Goal: Information Seeking & Learning: Learn about a topic

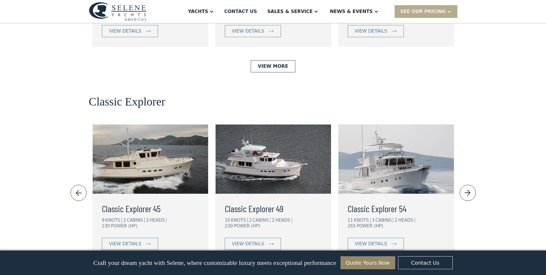
scroll to position [1185, 0]
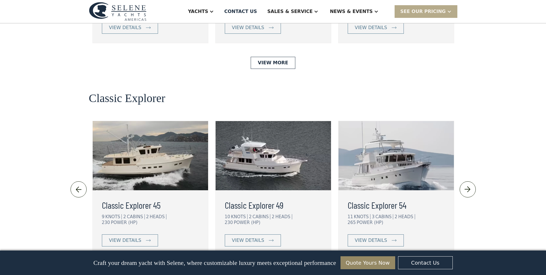
click at [471, 185] on img at bounding box center [468, 189] width 10 height 9
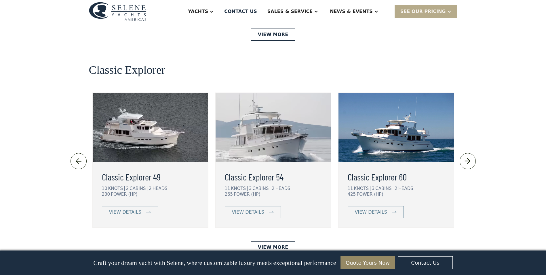
scroll to position [1238, 0]
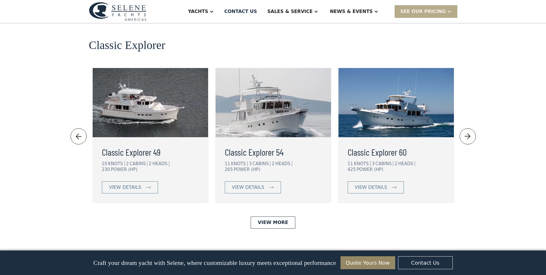
click at [468, 132] on img at bounding box center [468, 136] width 10 height 9
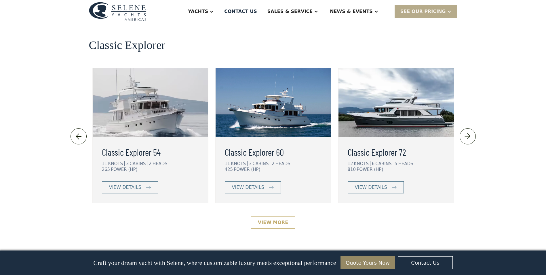
click at [285, 216] on link "View More" at bounding box center [273, 222] width 45 height 12
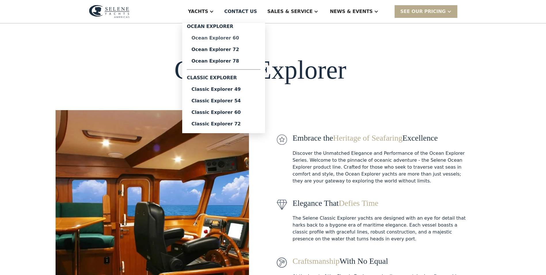
click at [244, 39] on div "Ocean Explorer 60" at bounding box center [223, 38] width 64 height 5
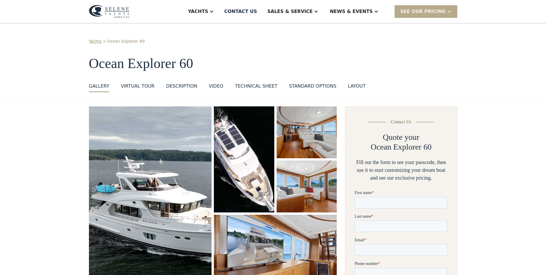
click at [158, 187] on img "open lightbox" at bounding box center [150, 201] width 123 height 190
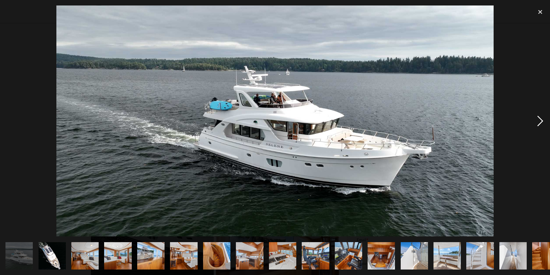
click at [541, 120] on div "next image" at bounding box center [541, 120] width 20 height 231
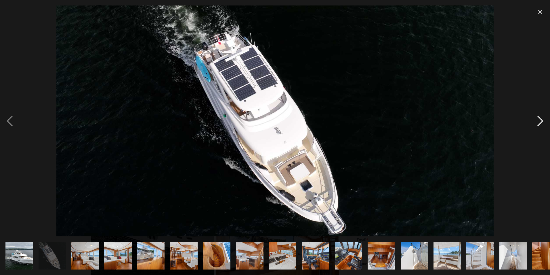
click at [541, 120] on div "next image" at bounding box center [541, 120] width 20 height 231
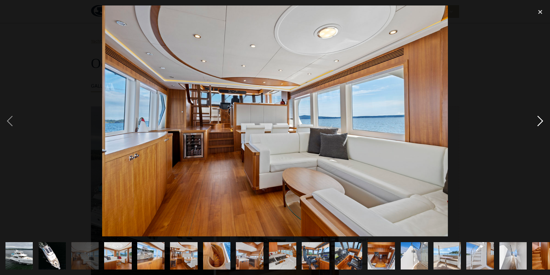
click at [541, 120] on div "next image" at bounding box center [541, 120] width 20 height 231
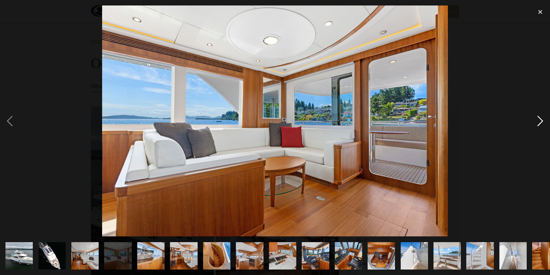
click at [541, 120] on div "next image" at bounding box center [541, 120] width 20 height 231
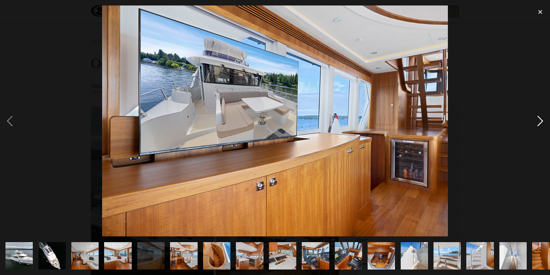
click at [541, 120] on div "next image" at bounding box center [541, 120] width 20 height 231
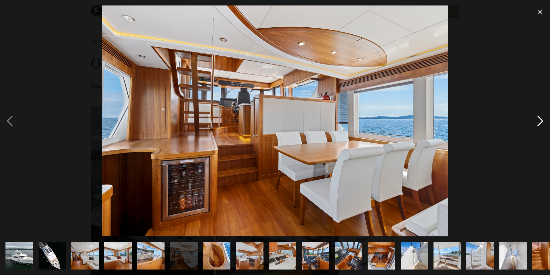
click at [541, 120] on div "next image" at bounding box center [541, 120] width 20 height 231
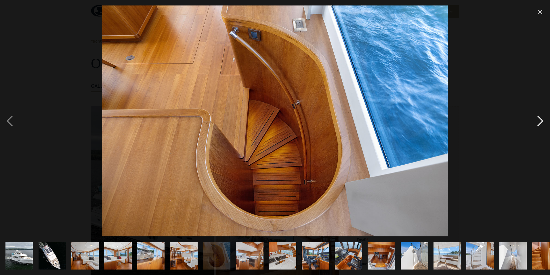
click at [541, 120] on div "next image" at bounding box center [541, 120] width 20 height 231
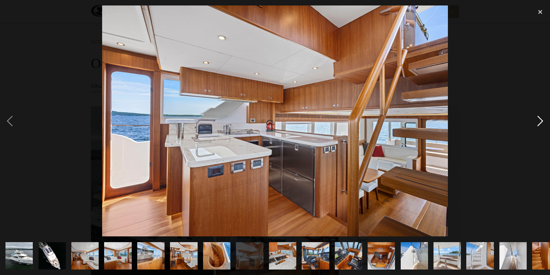
click at [541, 120] on div "next image" at bounding box center [541, 120] width 20 height 231
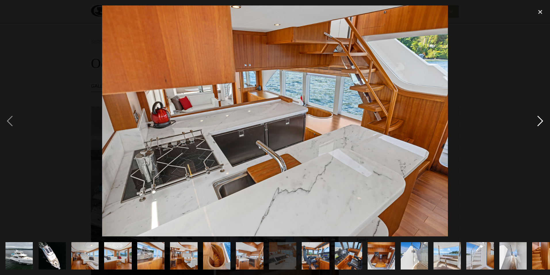
click at [541, 120] on div "next image" at bounding box center [541, 120] width 20 height 231
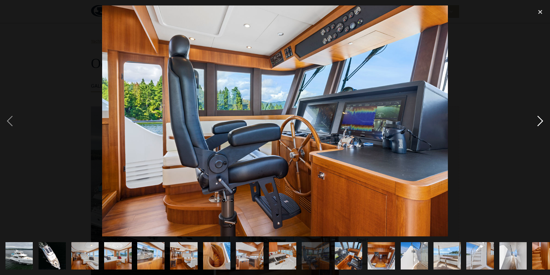
click at [541, 120] on div "next image" at bounding box center [541, 120] width 20 height 231
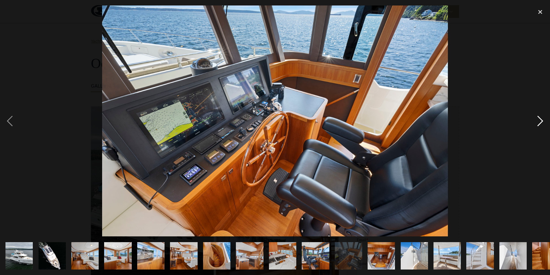
click at [541, 120] on div "next image" at bounding box center [541, 120] width 20 height 231
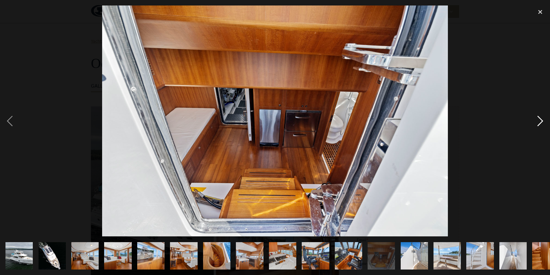
click at [541, 120] on div "next image" at bounding box center [541, 120] width 20 height 231
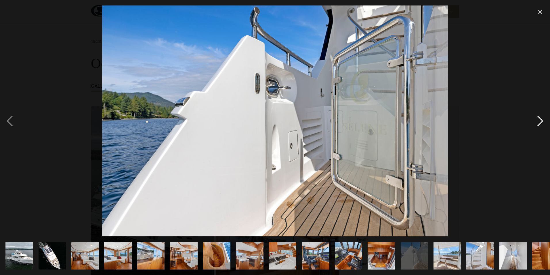
click at [541, 120] on div "next image" at bounding box center [541, 120] width 20 height 231
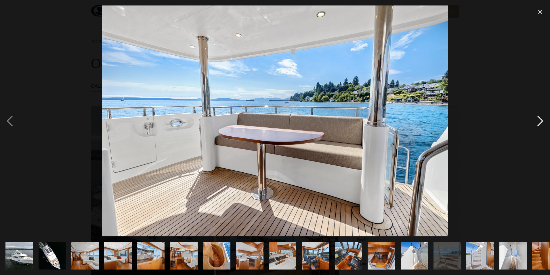
click at [541, 120] on div "next image" at bounding box center [541, 120] width 20 height 231
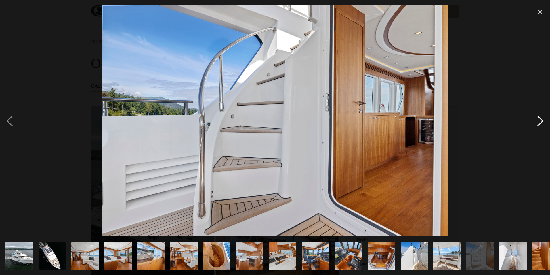
click at [541, 120] on div "next image" at bounding box center [541, 120] width 20 height 231
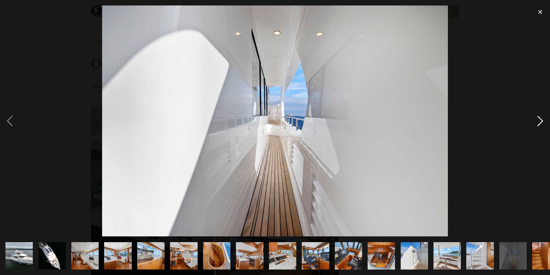
click at [541, 120] on div "next image" at bounding box center [541, 120] width 20 height 231
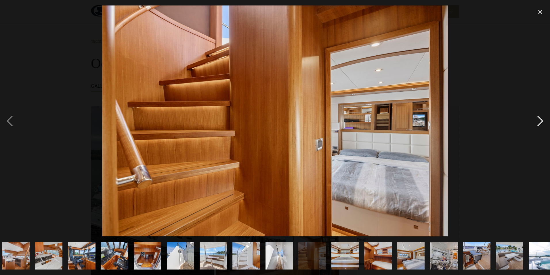
scroll to position [0, 279]
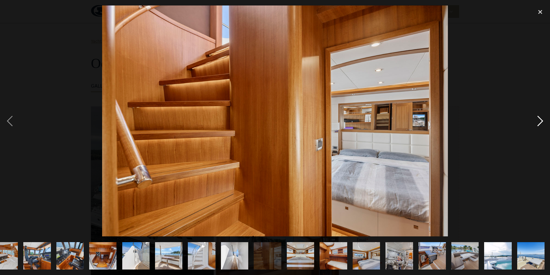
click at [541, 120] on div "next image" at bounding box center [541, 120] width 20 height 231
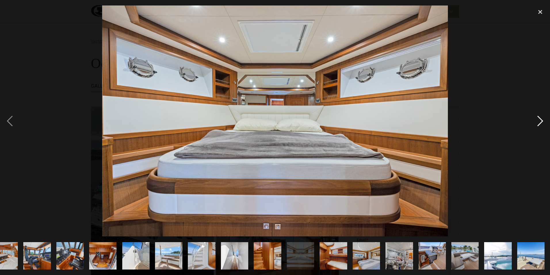
click at [541, 120] on div "next image" at bounding box center [541, 120] width 20 height 231
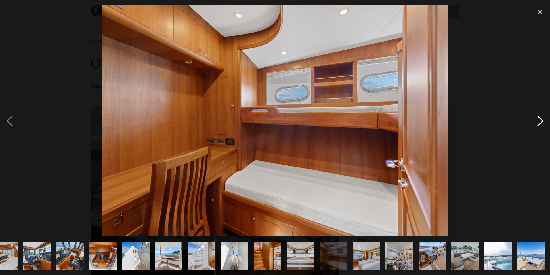
click at [541, 120] on div "next image" at bounding box center [541, 120] width 20 height 231
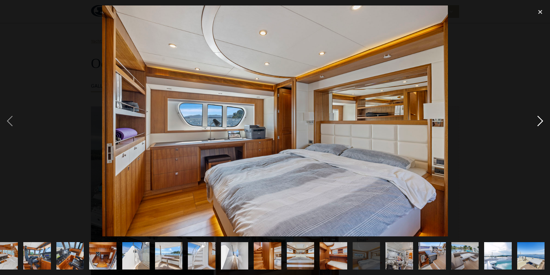
click at [541, 120] on div "next image" at bounding box center [541, 120] width 20 height 231
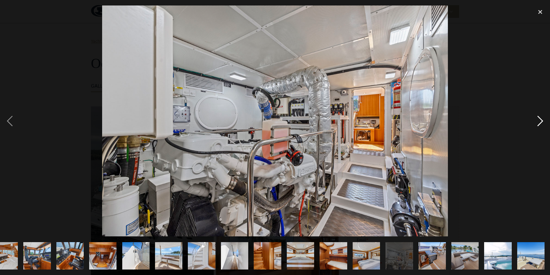
click at [541, 120] on div "next image" at bounding box center [541, 120] width 20 height 231
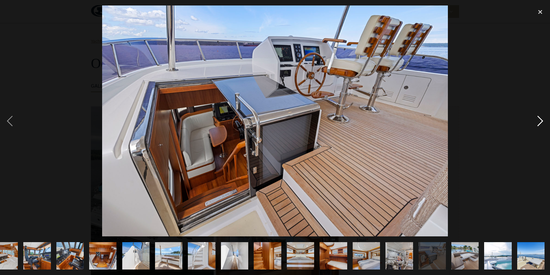
click at [541, 120] on div "next image" at bounding box center [541, 120] width 20 height 231
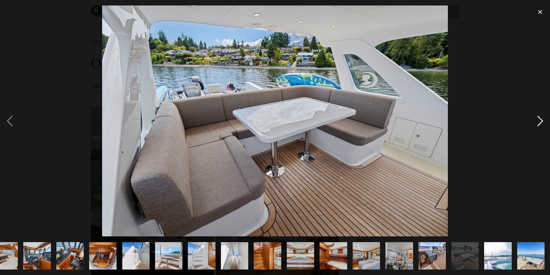
click at [541, 120] on div "next image" at bounding box center [541, 120] width 20 height 231
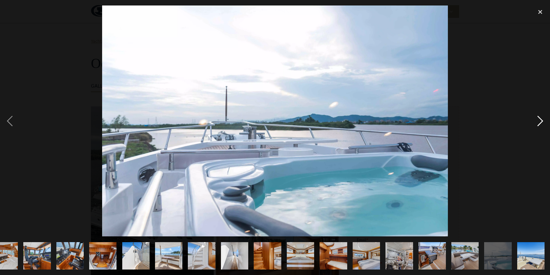
click at [541, 120] on div "next image" at bounding box center [541, 120] width 20 height 231
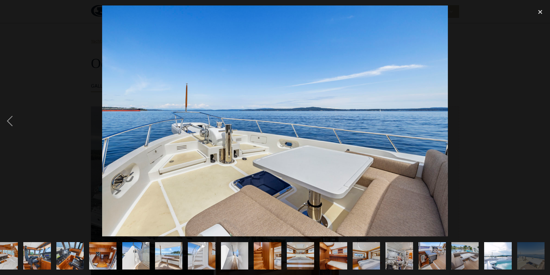
click at [541, 120] on div "next image" at bounding box center [541, 120] width 20 height 231
click at [496, 244] on img "show item 24 of 25" at bounding box center [498, 255] width 41 height 27
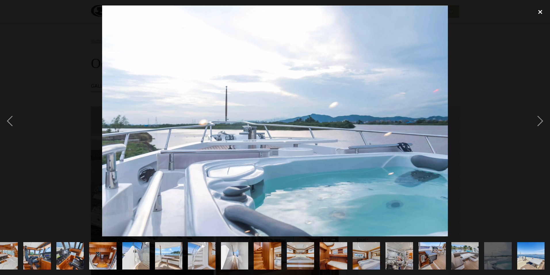
click at [540, 11] on div "close lightbox" at bounding box center [541, 11] width 20 height 13
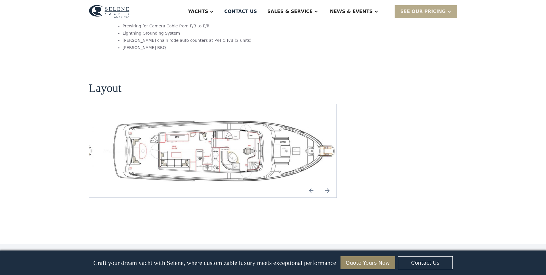
scroll to position [1207, 0]
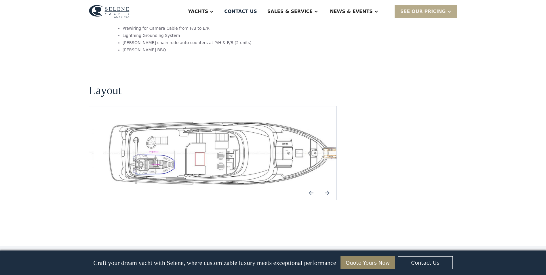
click at [327, 186] on img "Next slide" at bounding box center [327, 193] width 14 height 14
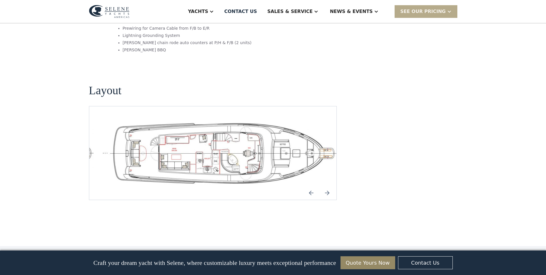
click at [327, 186] on img "Next slide" at bounding box center [327, 193] width 14 height 14
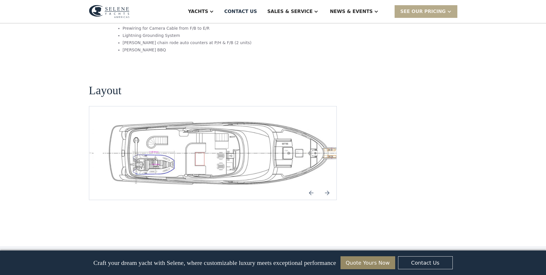
click at [327, 186] on img "Next slide" at bounding box center [327, 193] width 14 height 14
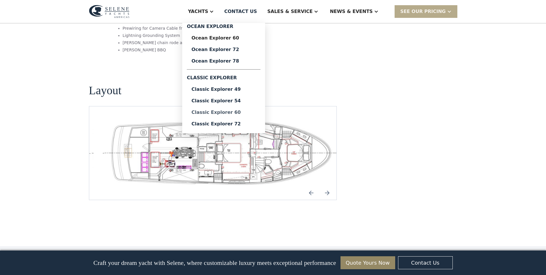
click at [252, 114] on div "Classic Explorer 60" at bounding box center [223, 112] width 64 height 5
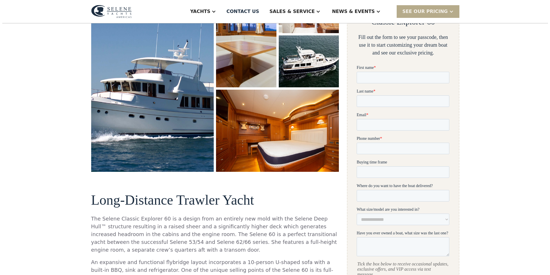
scroll to position [117, 0]
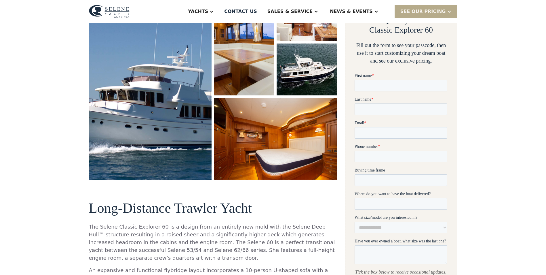
click at [162, 134] on img "open lightbox" at bounding box center [150, 85] width 130 height 202
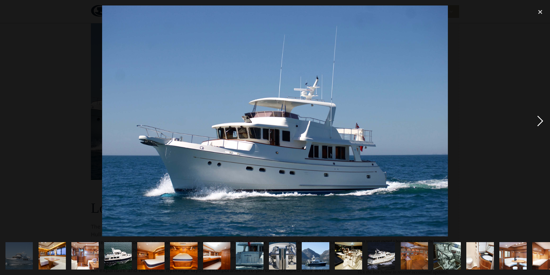
click at [540, 121] on div "next image" at bounding box center [541, 120] width 20 height 231
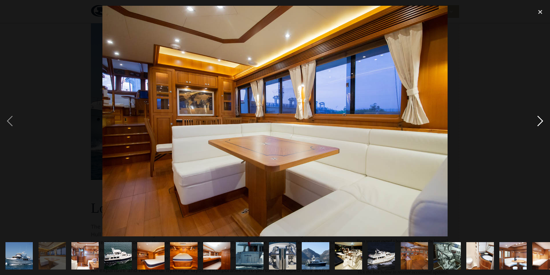
click at [540, 121] on div "next image" at bounding box center [541, 120] width 20 height 231
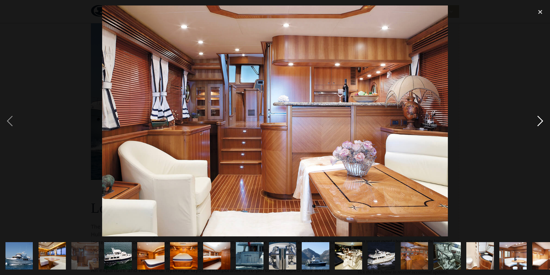
click at [540, 121] on div "next image" at bounding box center [541, 120] width 20 height 231
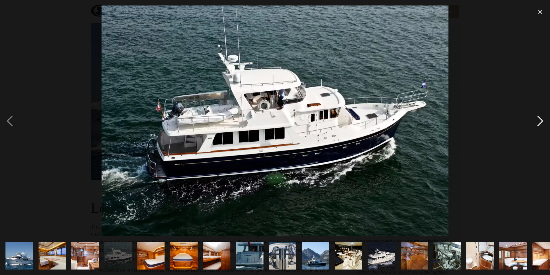
click at [540, 121] on div "next image" at bounding box center [541, 120] width 20 height 231
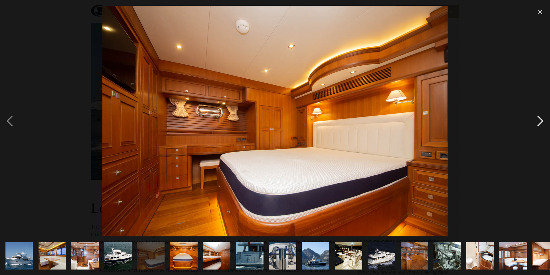
click at [540, 121] on div "next image" at bounding box center [541, 120] width 20 height 231
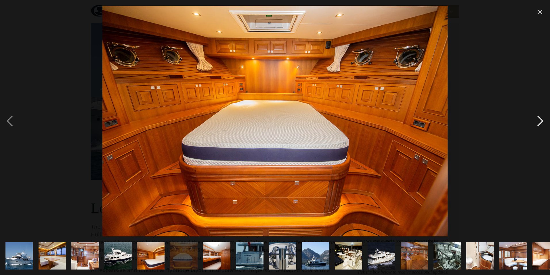
click at [540, 121] on div "next image" at bounding box center [541, 120] width 20 height 231
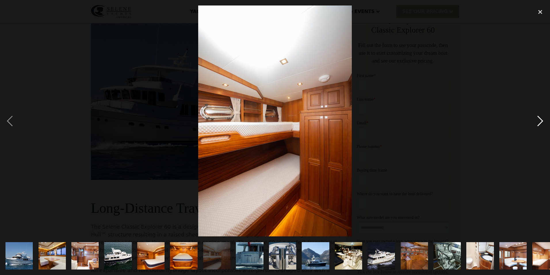
click at [540, 121] on div "next image" at bounding box center [541, 120] width 20 height 231
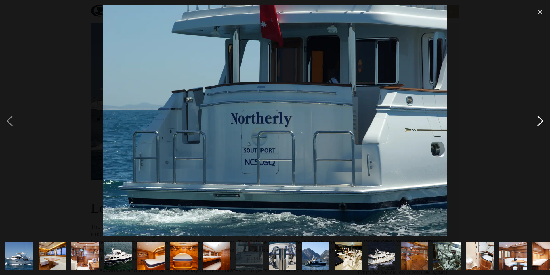
click at [540, 121] on div "next image" at bounding box center [541, 120] width 20 height 231
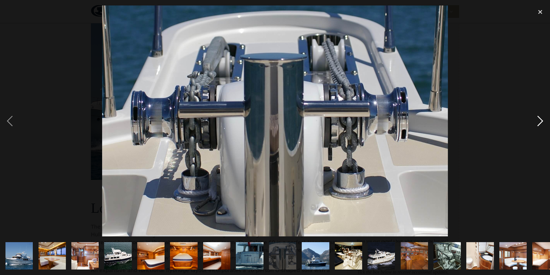
click at [540, 121] on div "next image" at bounding box center [541, 120] width 20 height 231
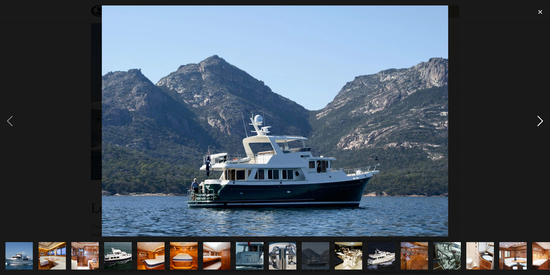
click at [540, 121] on div "next image" at bounding box center [541, 120] width 20 height 231
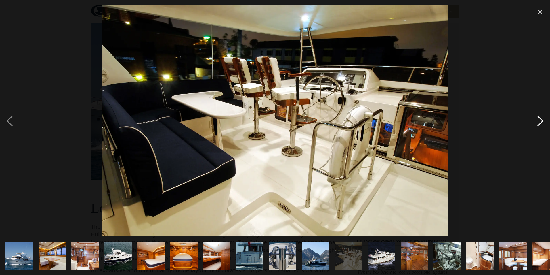
click at [540, 121] on div "next image" at bounding box center [541, 120] width 20 height 231
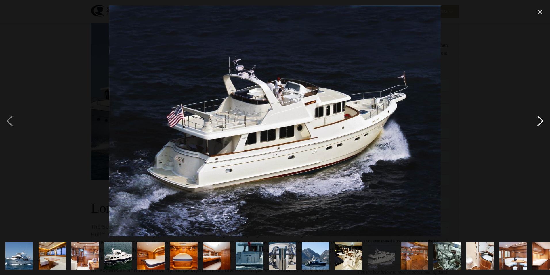
click at [540, 121] on div "next image" at bounding box center [541, 120] width 20 height 231
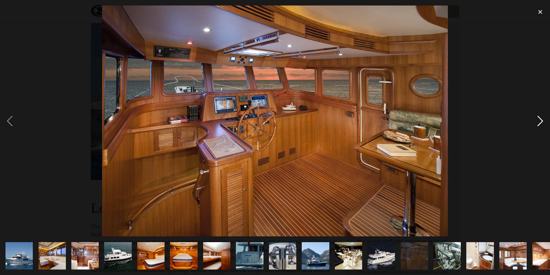
click at [540, 121] on div "next image" at bounding box center [541, 120] width 20 height 231
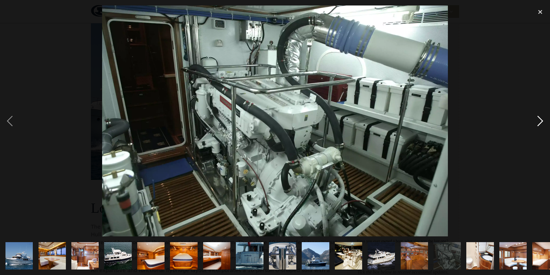
click at [540, 121] on div "next image" at bounding box center [541, 120] width 20 height 231
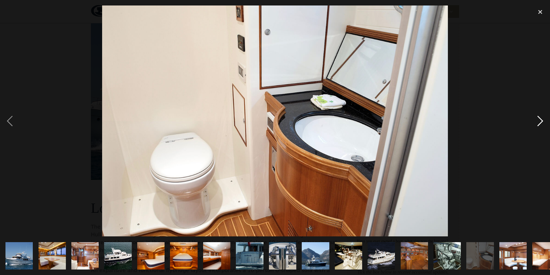
click at [540, 121] on div "next image" at bounding box center [541, 120] width 20 height 231
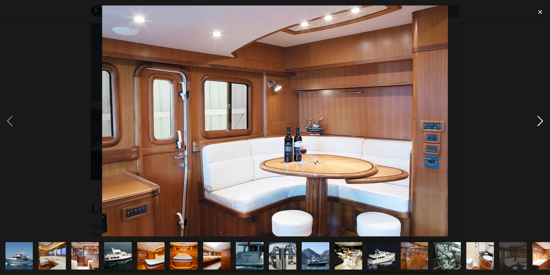
click at [540, 121] on div "next image" at bounding box center [541, 120] width 20 height 231
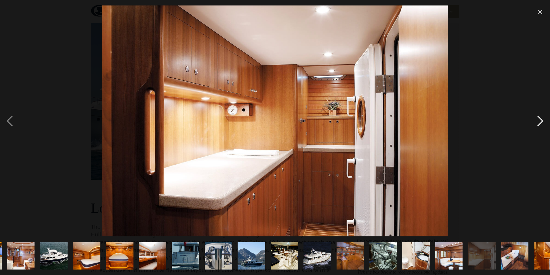
scroll to position [0, 81]
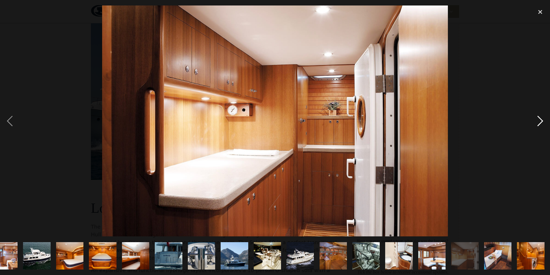
click at [539, 121] on div "next image" at bounding box center [541, 120] width 20 height 231
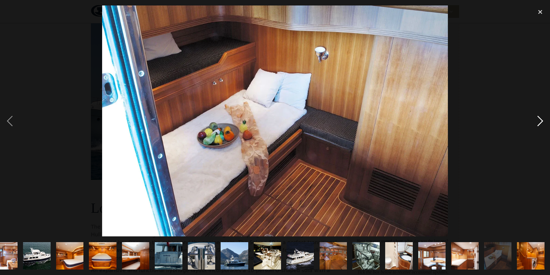
click at [539, 121] on div "next image" at bounding box center [541, 120] width 20 height 231
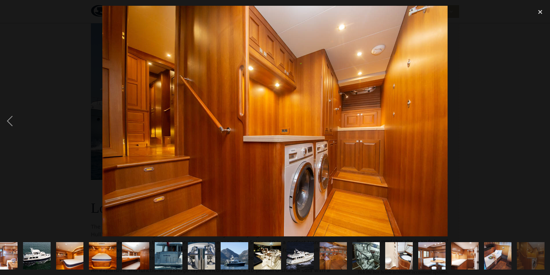
click at [539, 122] on div "next image" at bounding box center [541, 120] width 20 height 231
click at [540, 10] on div "close lightbox" at bounding box center [541, 11] width 20 height 13
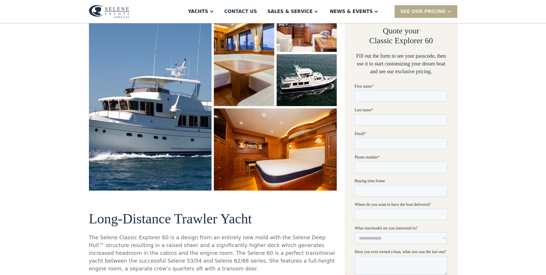
scroll to position [0, 0]
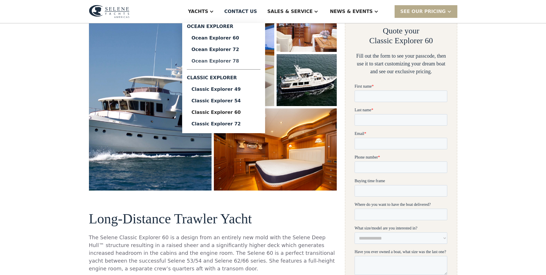
click at [237, 62] on div "Ocean Explorer 78" at bounding box center [223, 61] width 64 height 5
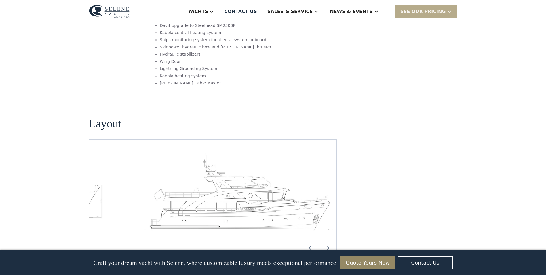
scroll to position [795, 0]
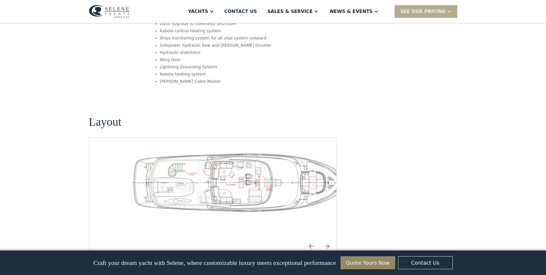
click at [327, 239] on img "Next slide" at bounding box center [327, 246] width 14 height 14
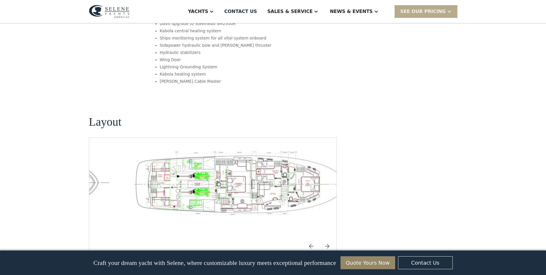
click at [327, 239] on img "Next slide" at bounding box center [327, 246] width 14 height 14
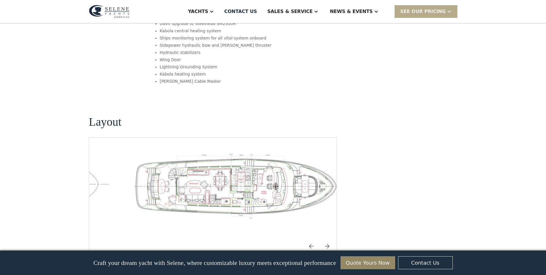
click at [327, 239] on img "Next slide" at bounding box center [327, 246] width 14 height 14
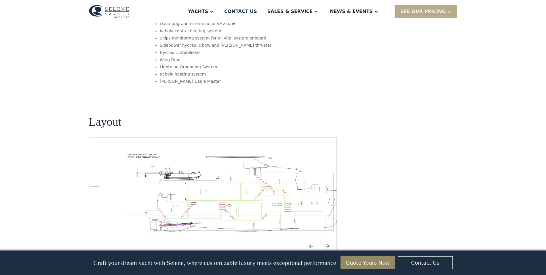
click at [327, 239] on img "Next slide" at bounding box center [327, 246] width 14 height 14
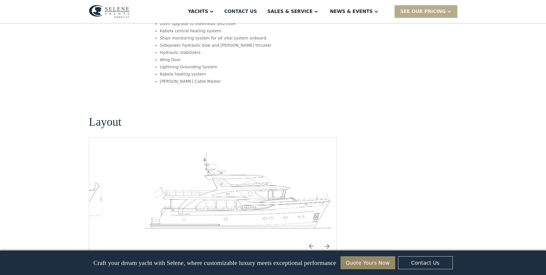
click at [311, 239] on img "Previous slide" at bounding box center [311, 246] width 14 height 14
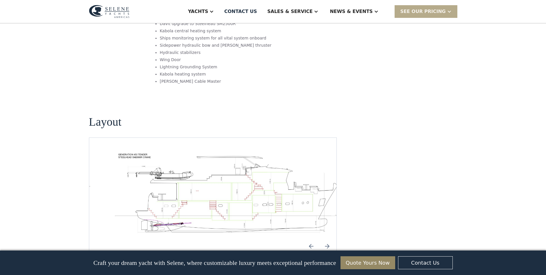
click at [329, 239] on img "Next slide" at bounding box center [327, 246] width 14 height 14
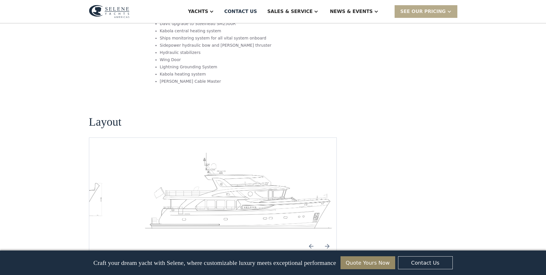
click at [329, 239] on img "Next slide" at bounding box center [327, 246] width 14 height 14
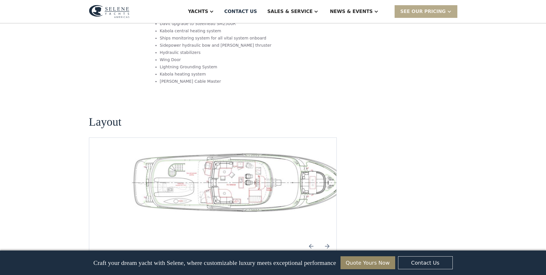
click at [329, 239] on img "Next slide" at bounding box center [327, 246] width 14 height 14
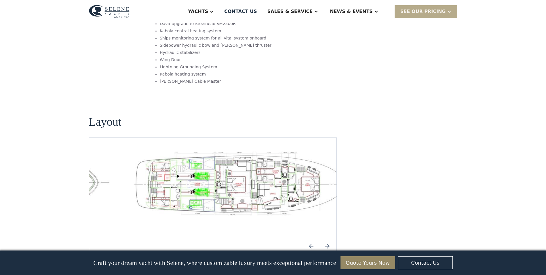
click at [310, 239] on img "Previous slide" at bounding box center [311, 246] width 14 height 14
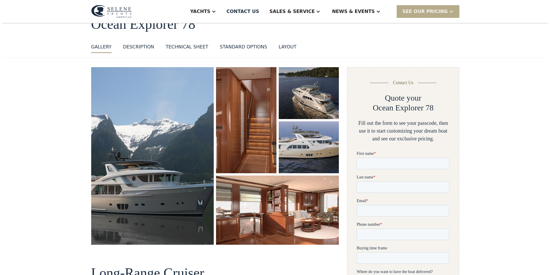
scroll to position [24, 0]
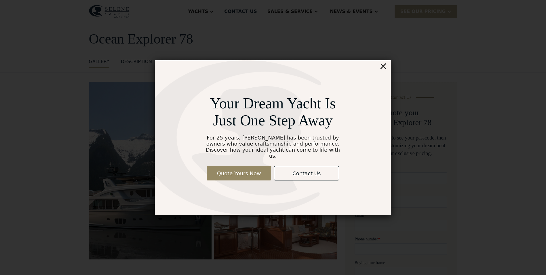
click at [383, 69] on div "×" at bounding box center [383, 66] width 8 height 12
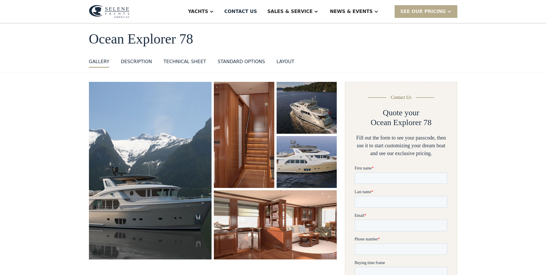
click at [159, 149] on img "open lightbox" at bounding box center [150, 170] width 123 height 177
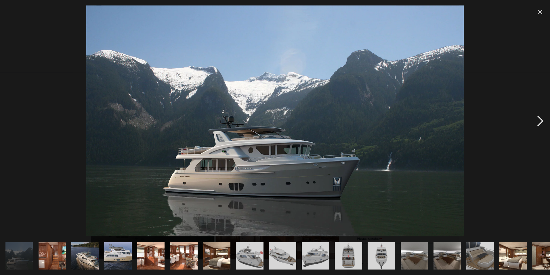
click at [540, 120] on div "next image" at bounding box center [541, 120] width 20 height 231
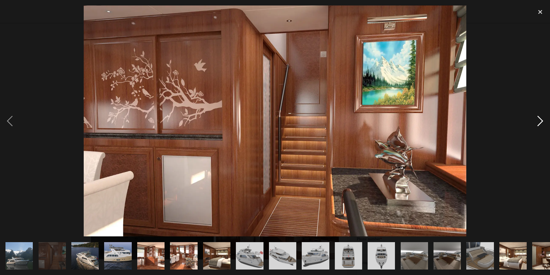
click at [539, 120] on div "next image" at bounding box center [541, 120] width 20 height 231
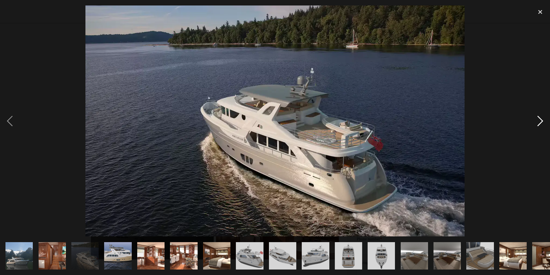
click at [539, 120] on div "next image" at bounding box center [541, 120] width 20 height 231
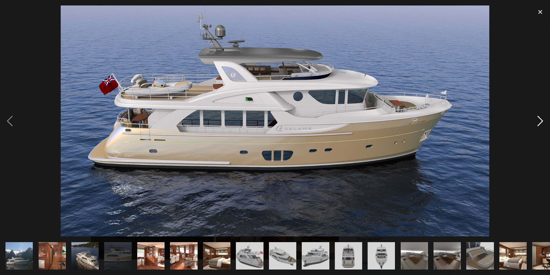
click at [539, 119] on div "next image" at bounding box center [541, 120] width 20 height 231
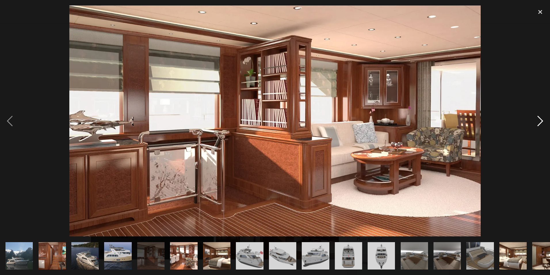
click at [539, 119] on div "next image" at bounding box center [541, 120] width 20 height 231
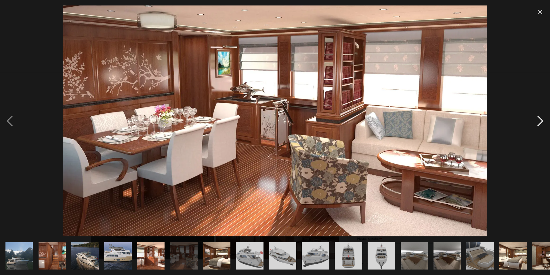
click at [539, 119] on div "next image" at bounding box center [541, 120] width 20 height 231
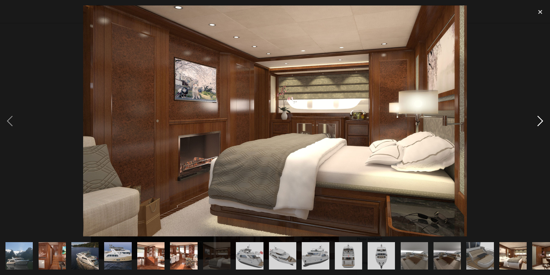
click at [539, 119] on div "next image" at bounding box center [541, 120] width 20 height 231
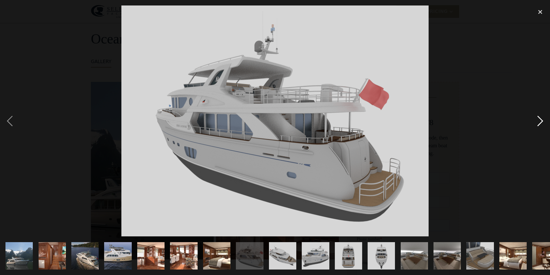
click at [539, 119] on div "next image" at bounding box center [541, 120] width 20 height 231
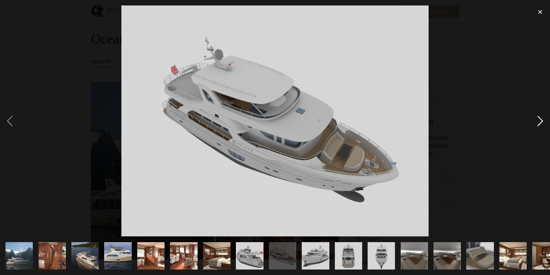
click at [539, 119] on div "next image" at bounding box center [541, 120] width 20 height 231
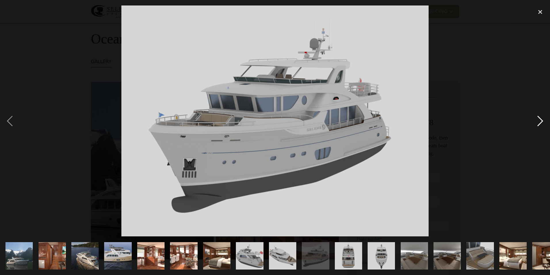
click at [539, 119] on div "next image" at bounding box center [541, 120] width 20 height 231
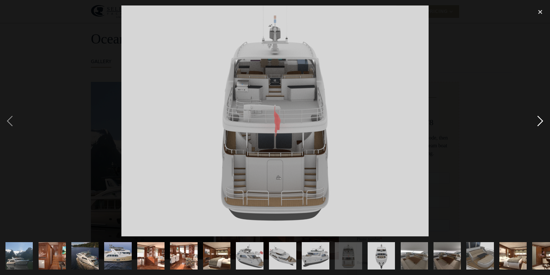
click at [539, 119] on div "next image" at bounding box center [541, 120] width 20 height 231
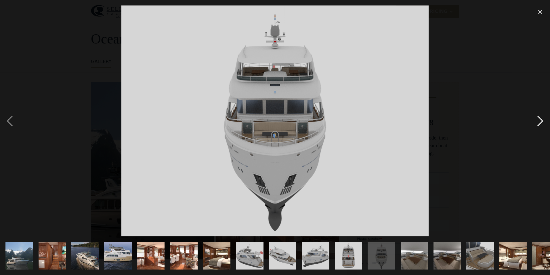
click at [539, 119] on div "next image" at bounding box center [541, 120] width 20 height 231
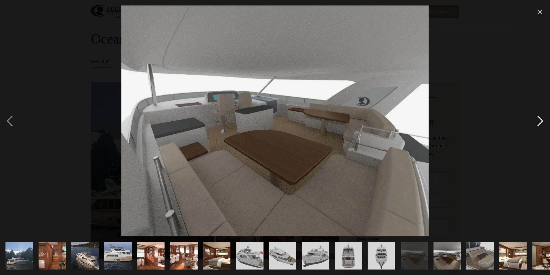
click at [539, 119] on div "next image" at bounding box center [541, 120] width 20 height 231
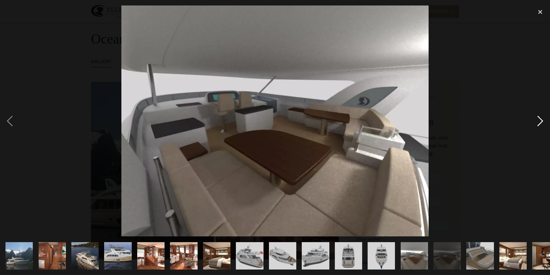
click at [539, 119] on div "next image" at bounding box center [541, 120] width 20 height 231
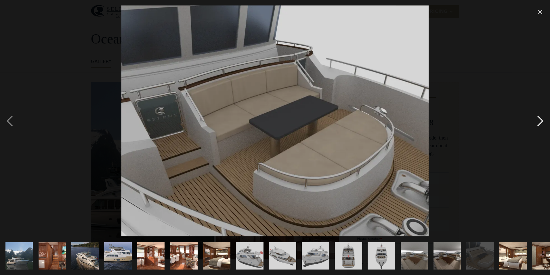
click at [539, 119] on div "next image" at bounding box center [541, 120] width 20 height 231
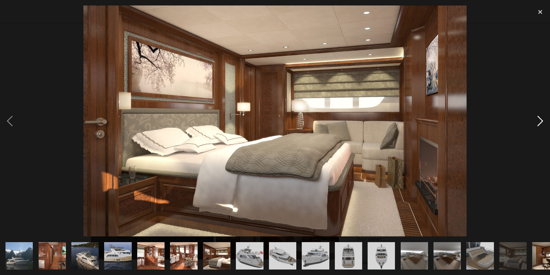
click at [539, 119] on div "next image" at bounding box center [541, 120] width 20 height 231
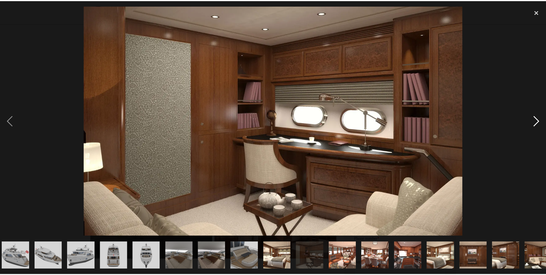
scroll to position [0, 279]
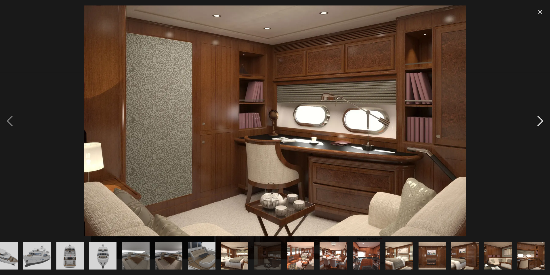
click at [539, 119] on div "next image" at bounding box center [541, 120] width 20 height 231
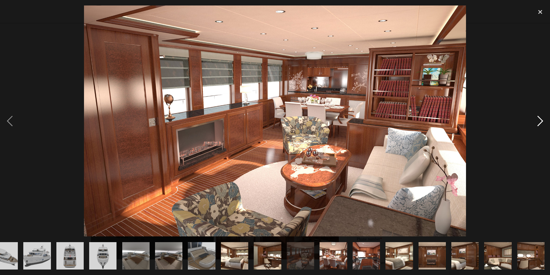
click at [539, 119] on div "next image" at bounding box center [541, 120] width 20 height 231
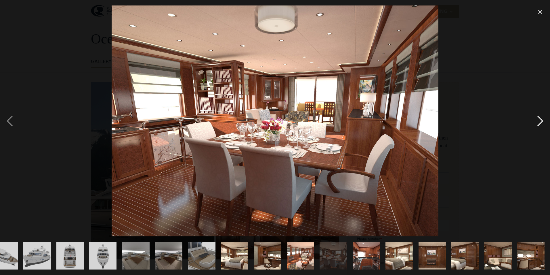
click at [539, 119] on div "next image" at bounding box center [541, 120] width 20 height 231
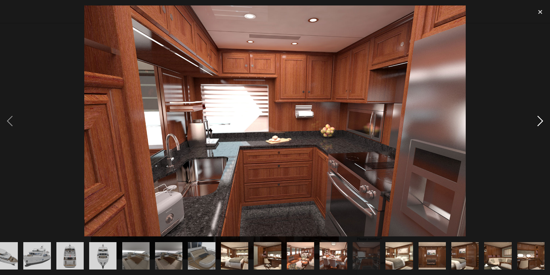
click at [539, 119] on div "next image" at bounding box center [541, 120] width 20 height 231
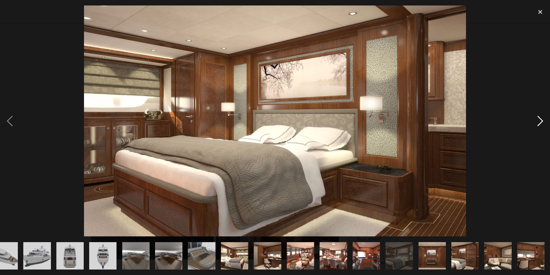
click at [539, 119] on div "next image" at bounding box center [541, 120] width 20 height 231
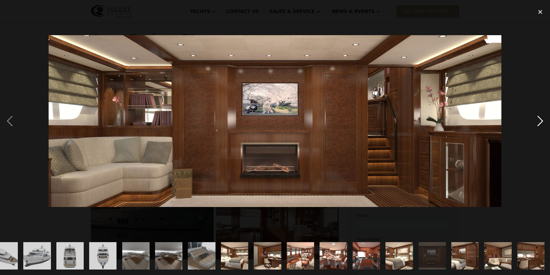
click at [539, 119] on div "next image" at bounding box center [541, 120] width 20 height 231
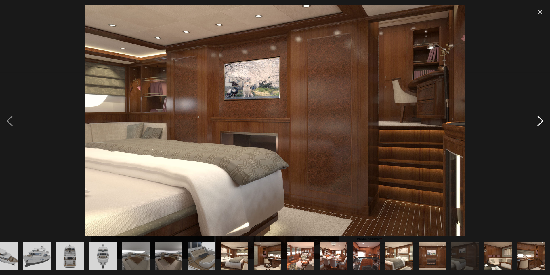
click at [539, 119] on div "next image" at bounding box center [541, 120] width 20 height 231
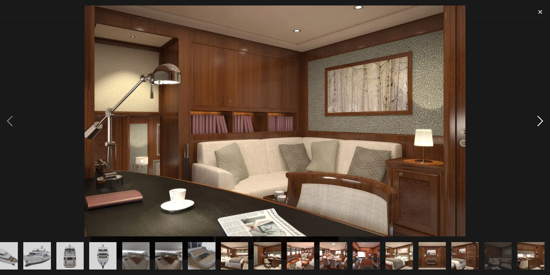
click at [539, 119] on div "next image" at bounding box center [541, 120] width 20 height 231
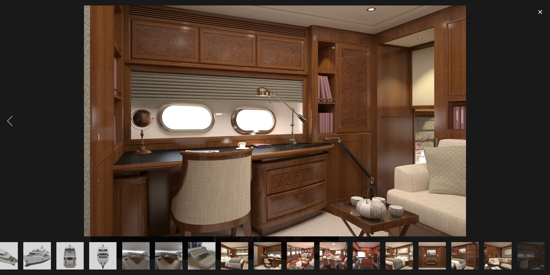
click at [539, 119] on div "next image" at bounding box center [541, 120] width 20 height 231
click at [541, 11] on div "close lightbox" at bounding box center [541, 11] width 20 height 13
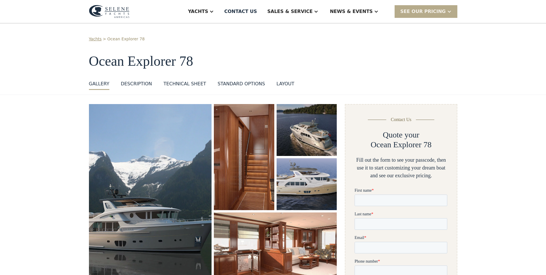
scroll to position [0, 0]
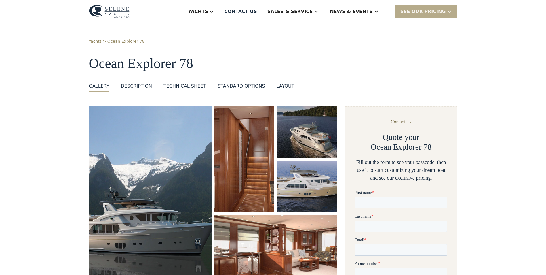
click at [277, 85] on div "layout" at bounding box center [286, 86] width 18 height 7
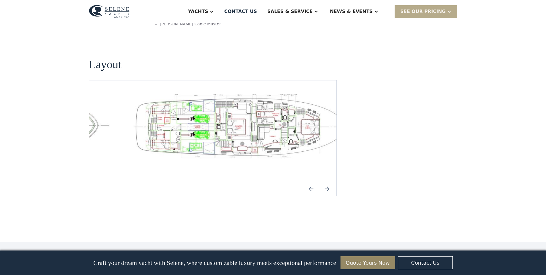
scroll to position [854, 0]
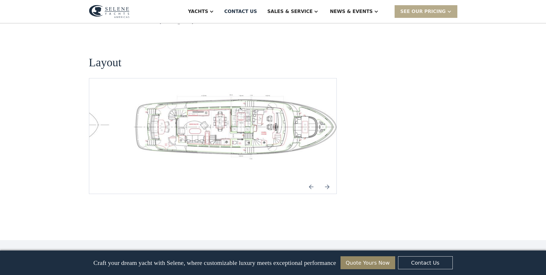
click at [271, 92] on img "open lightbox" at bounding box center [240, 125] width 238 height 67
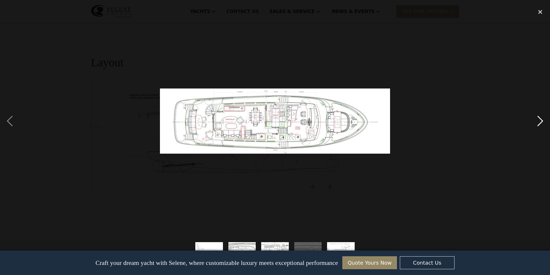
click at [541, 120] on div "next image" at bounding box center [541, 120] width 20 height 231
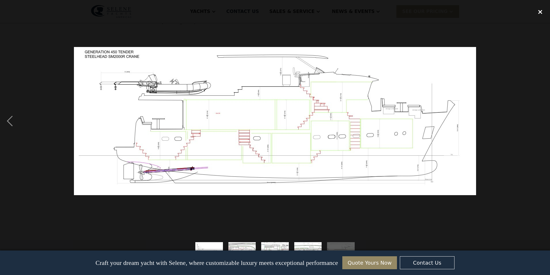
click at [538, 12] on div "close lightbox" at bounding box center [541, 11] width 20 height 13
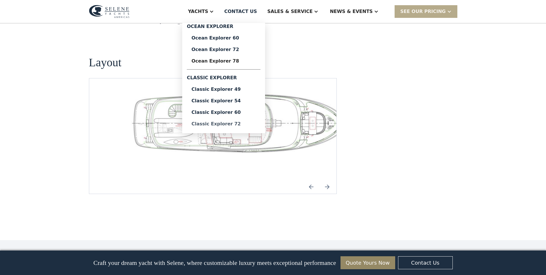
click at [244, 125] on div "Classic Explorer 72" at bounding box center [223, 123] width 64 height 5
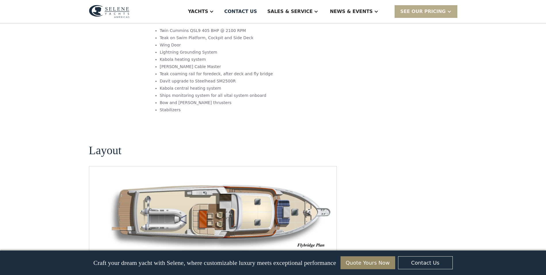
scroll to position [685, 0]
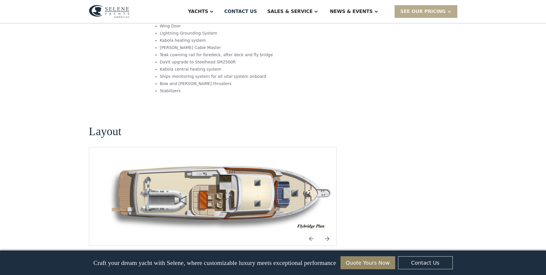
click at [328, 231] on img "Next slide" at bounding box center [327, 238] width 14 height 14
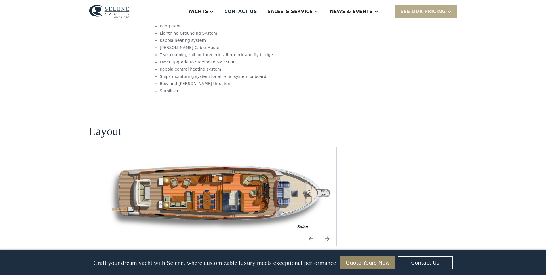
click at [328, 231] on img "Next slide" at bounding box center [327, 238] width 14 height 14
